Goal: Navigation & Orientation: Find specific page/section

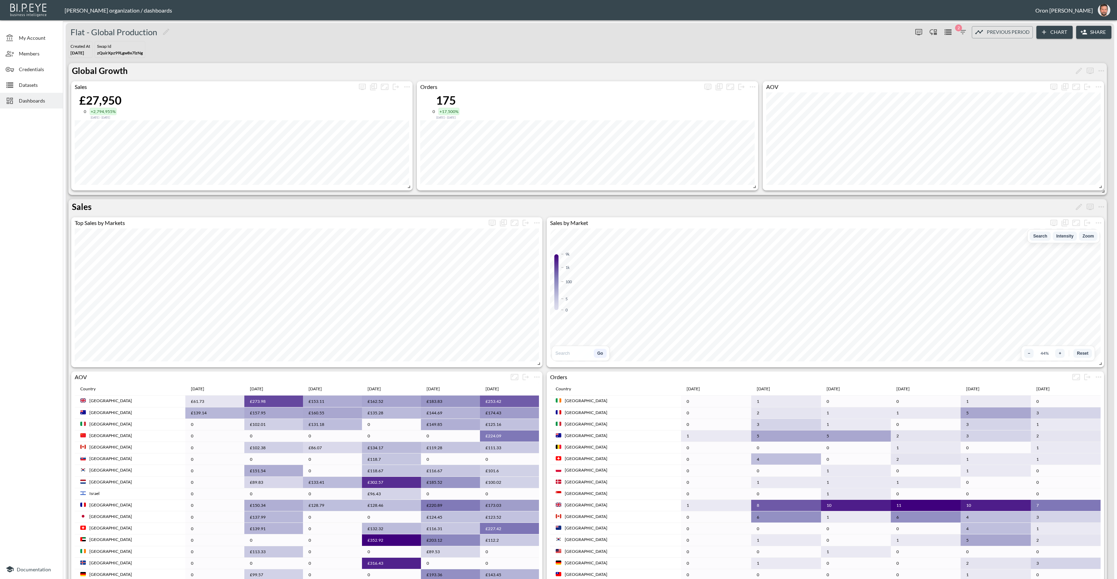
scroll to position [109, 0]
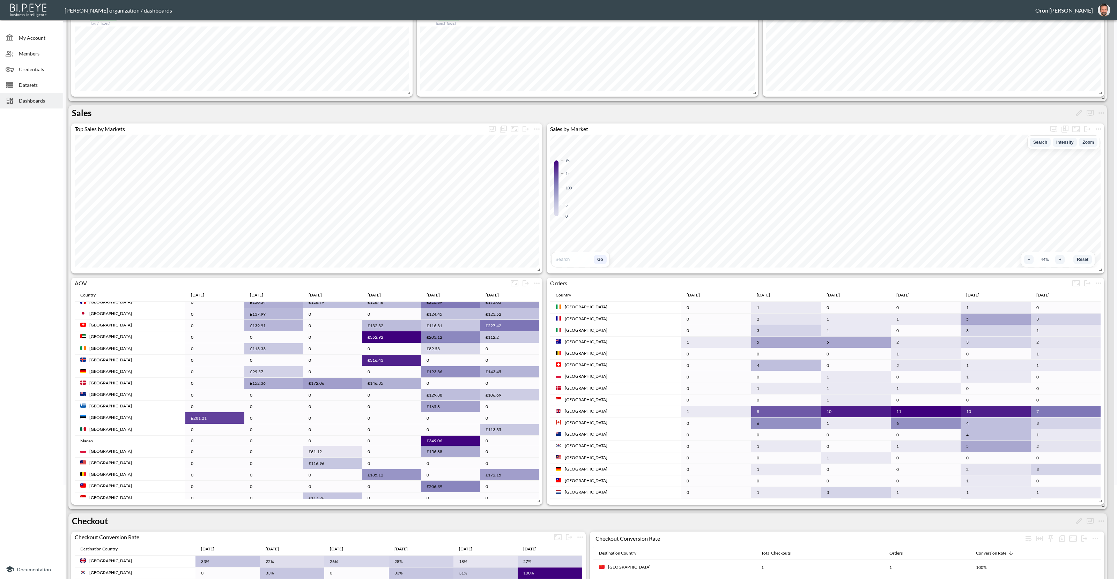
click at [42, 103] on span "Dashboards" at bounding box center [38, 100] width 38 height 7
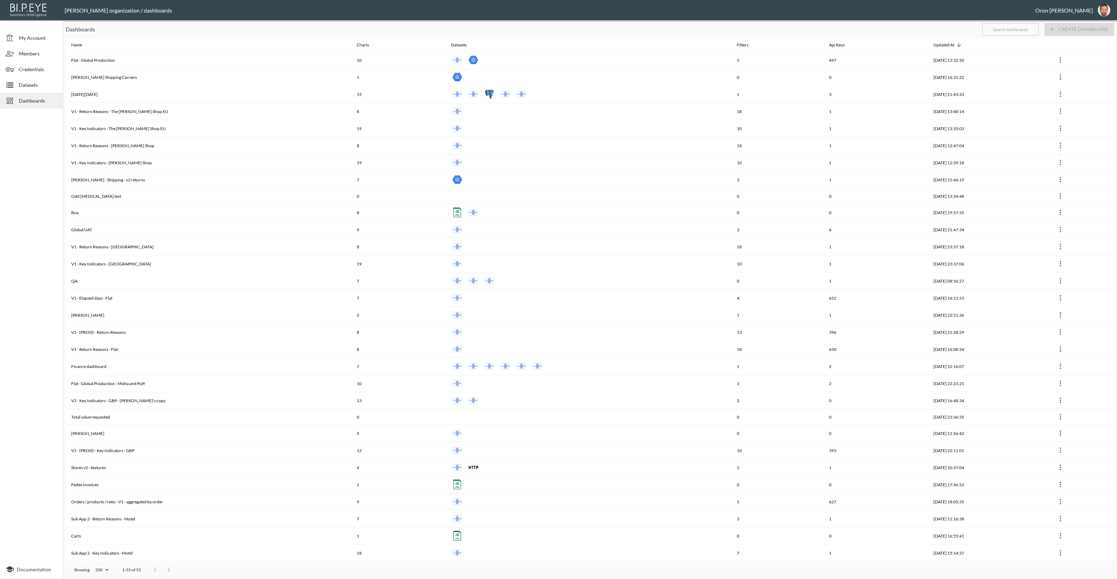
drag, startPoint x: 30, startPoint y: 101, endPoint x: 30, endPoint y: 89, distance: 11.2
click at [30, 101] on span "Dashboards" at bounding box center [38, 100] width 38 height 7
click at [30, 85] on span "Datasets" at bounding box center [38, 84] width 38 height 7
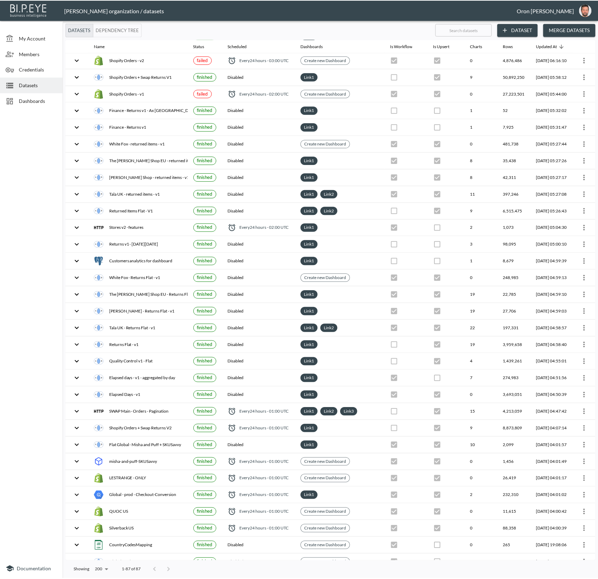
scroll to position [932, 0]
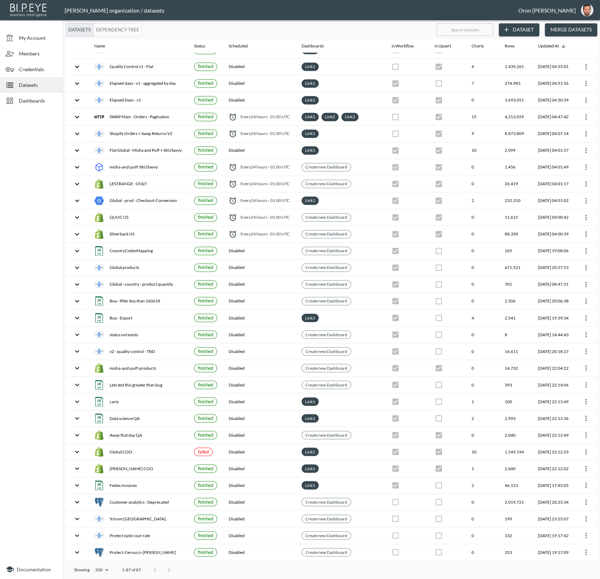
click at [151, 569] on div at bounding box center [162, 570] width 28 height 14
click at [154, 569] on div at bounding box center [162, 570] width 28 height 14
click at [595, 10] on button "oron@bipeye.com" at bounding box center [587, 10] width 22 height 17
click at [588, 27] on li "Switch Organization" at bounding box center [569, 27] width 60 height 13
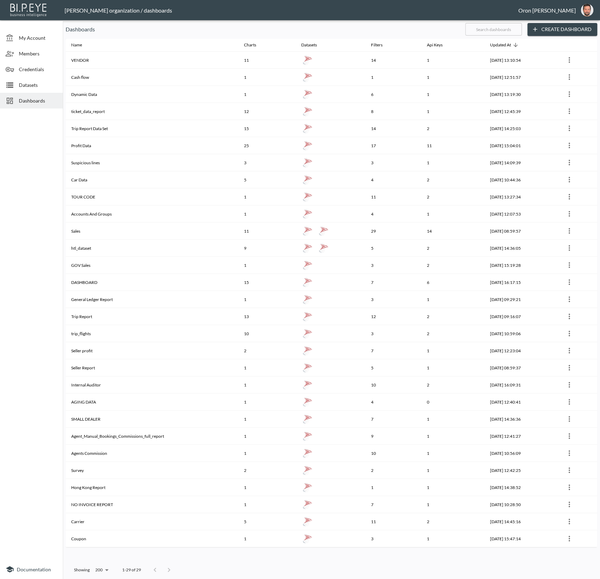
click at [41, 102] on span "Dashboards" at bounding box center [38, 100] width 38 height 7
drag, startPoint x: 43, startPoint y: 102, endPoint x: 40, endPoint y: 107, distance: 5.5
click at [42, 102] on span "Dashboards" at bounding box center [38, 100] width 38 height 7
click at [250, 43] on div "Charts" at bounding box center [250, 45] width 12 height 8
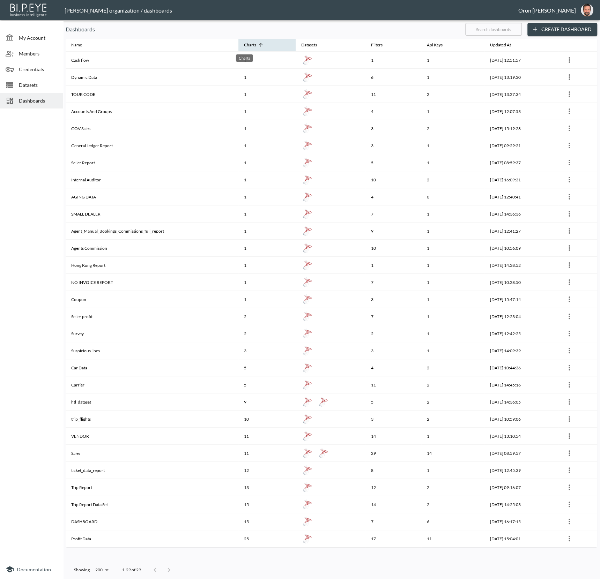
click at [250, 43] on div "Charts" at bounding box center [250, 45] width 12 height 8
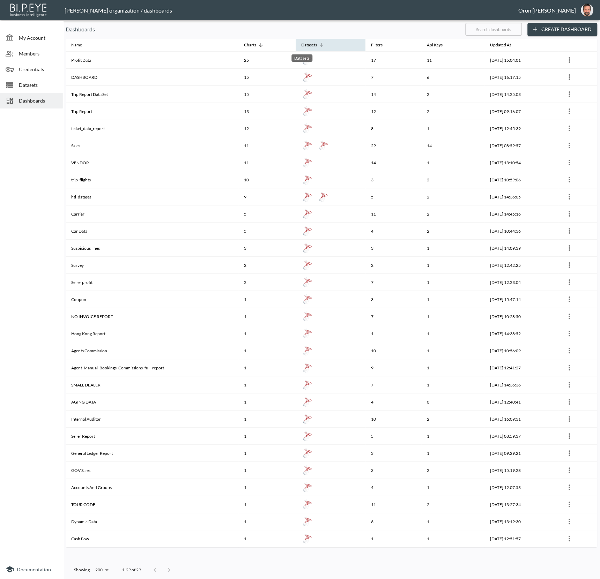
click at [301, 43] on div "Datasets" at bounding box center [309, 45] width 16 height 8
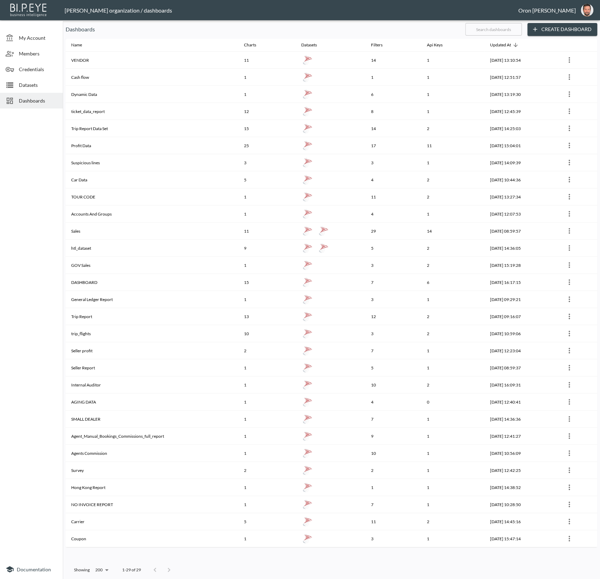
drag, startPoint x: 31, startPoint y: 85, endPoint x: 29, endPoint y: 102, distance: 17.2
click at [31, 85] on span "Datasets" at bounding box center [38, 84] width 38 height 7
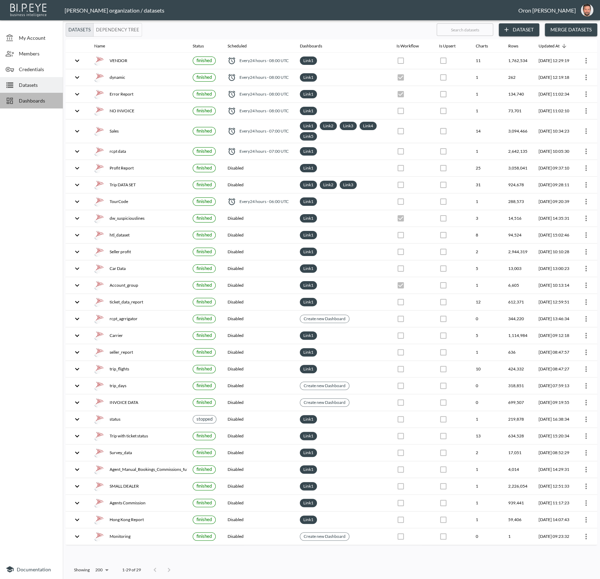
click at [28, 96] on div "Dashboards" at bounding box center [31, 101] width 63 height 16
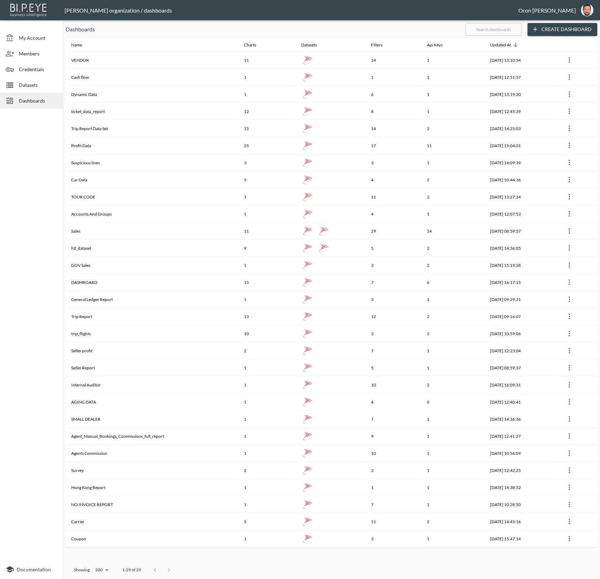
click at [32, 142] on div at bounding box center [31, 335] width 63 height 448
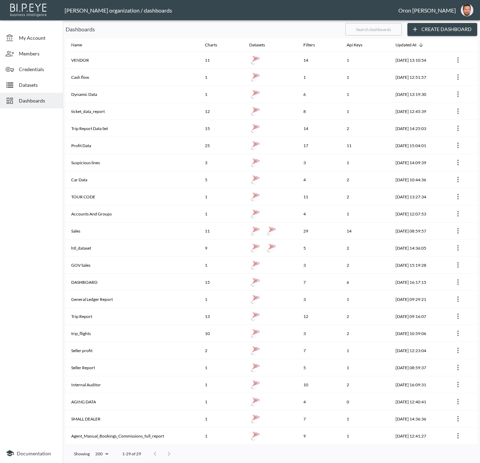
drag, startPoint x: 26, startPoint y: 97, endPoint x: 25, endPoint y: 89, distance: 7.7
click at [26, 96] on div "Dashboards" at bounding box center [31, 101] width 63 height 16
click at [25, 88] on span "Datasets" at bounding box center [38, 84] width 38 height 7
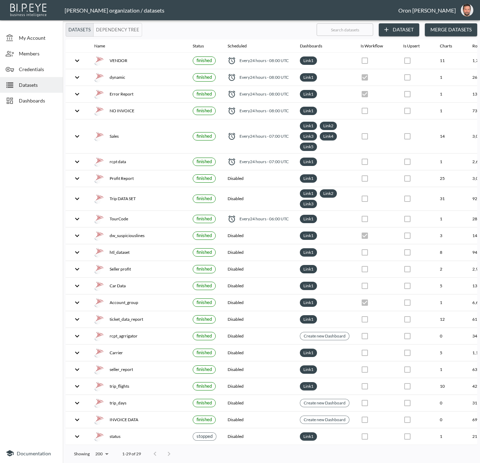
click at [39, 101] on span "Dashboards" at bounding box center [38, 100] width 38 height 7
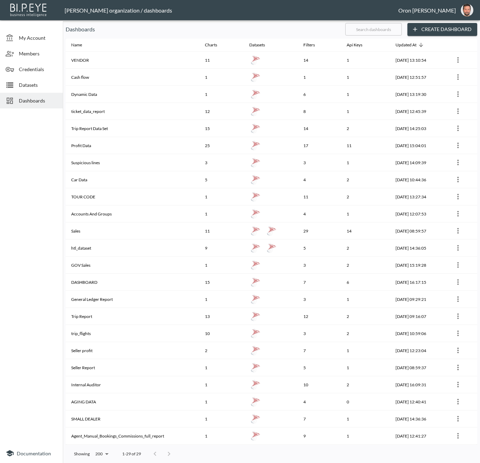
click at [290, 31] on p "Dashboards" at bounding box center [203, 29] width 274 height 8
drag, startPoint x: 210, startPoint y: 45, endPoint x: 97, endPoint y: 47, distance: 112.7
click at [97, 47] on tr "Name Charts Datasets Filters Api Keys Updated At" at bounding box center [271, 45] width 411 height 13
click at [37, 97] on span "Dashboards" at bounding box center [38, 100] width 38 height 7
drag, startPoint x: 44, startPoint y: 87, endPoint x: 44, endPoint y: 102, distance: 15.7
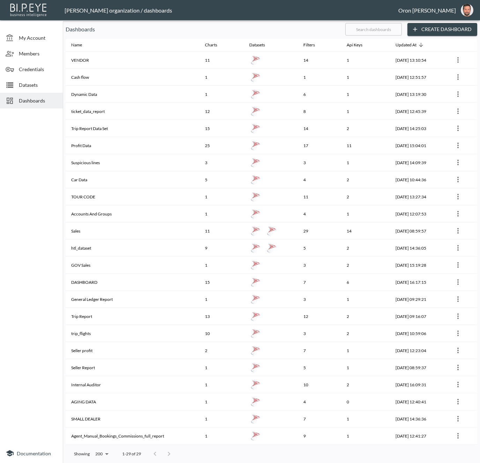
click at [44, 87] on span "Datasets" at bounding box center [38, 84] width 38 height 7
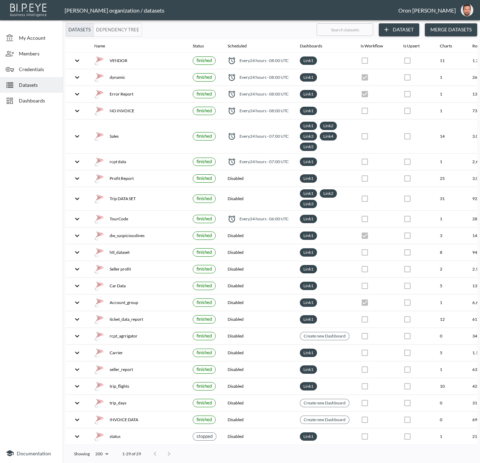
click at [43, 147] on div at bounding box center [31, 277] width 63 height 333
click at [100, 454] on body "BI.P.EYE, Interactive Analytics Dashboards - app [PERSON_NAME] organization / d…" at bounding box center [240, 231] width 480 height 463
click at [109, 344] on li "10" at bounding box center [101, 348] width 27 height 13
type input "10"
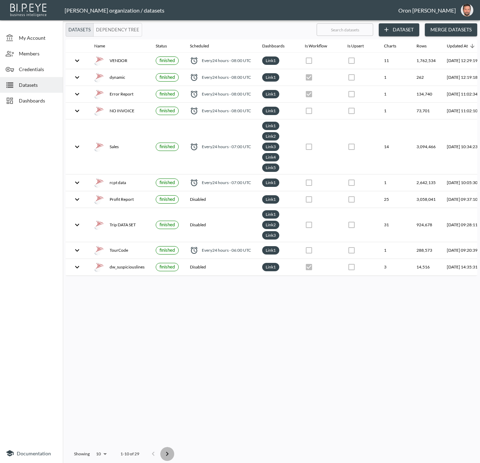
drag, startPoint x: 168, startPoint y: 452, endPoint x: 170, endPoint y: 447, distance: 5.3
click at [168, 452] on icon "Go to next page" at bounding box center [167, 454] width 8 height 8
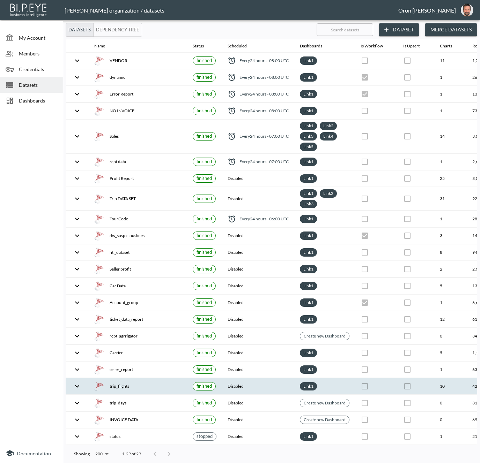
scroll to position [0, 0]
